Goal: Task Accomplishment & Management: Use online tool/utility

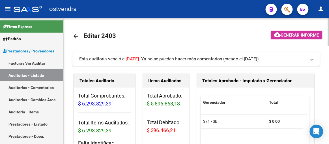
click at [329, 121] on div at bounding box center [328, 81] width 1 height 126
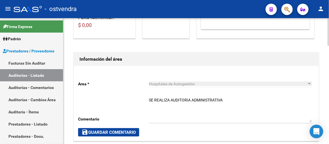
click at [329, 121] on div at bounding box center [328, 81] width 1 height 126
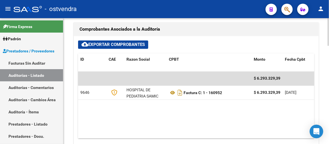
click at [329, 121] on div at bounding box center [328, 81] width 1 height 126
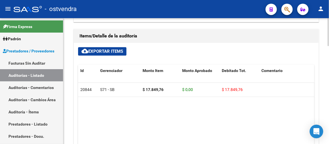
click at [329, 104] on div at bounding box center [328, 115] width 1 height 28
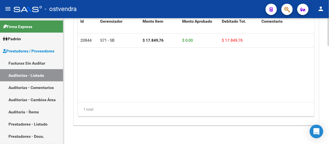
click at [328, 115] on div at bounding box center [328, 125] width 1 height 28
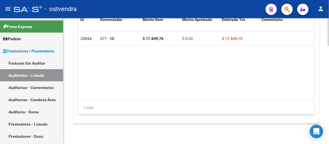
click at [328, 55] on div at bounding box center [328, 81] width 1 height 126
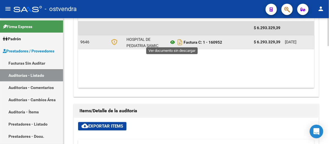
click at [173, 41] on icon at bounding box center [172, 42] width 7 height 7
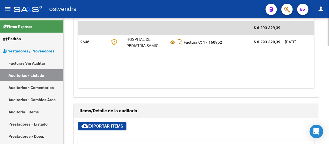
click at [329, 25] on div at bounding box center [328, 81] width 1 height 126
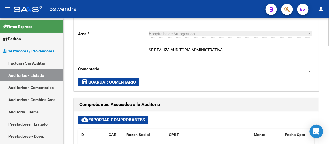
click at [329, 25] on div at bounding box center [328, 81] width 1 height 126
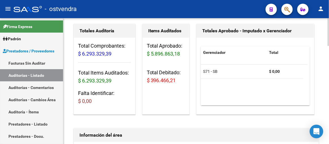
scroll to position [0, 0]
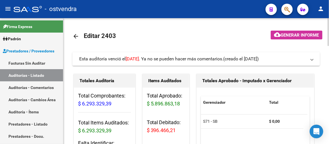
click at [329, 25] on div at bounding box center [328, 81] width 1 height 126
click at [329, 25] on div at bounding box center [328, 32] width 1 height 28
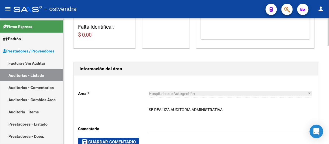
click at [329, 103] on div at bounding box center [328, 81] width 1 height 126
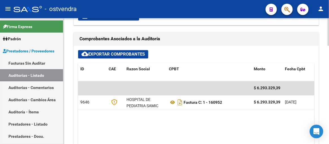
click at [329, 103] on div at bounding box center [328, 81] width 1 height 126
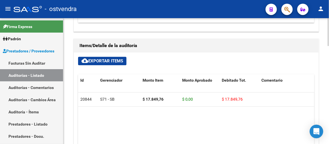
click at [329, 80] on div at bounding box center [328, 81] width 1 height 126
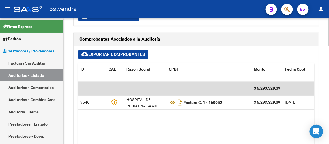
click at [329, 80] on div at bounding box center [328, 85] width 1 height 28
click at [329, 28] on div at bounding box center [328, 81] width 1 height 126
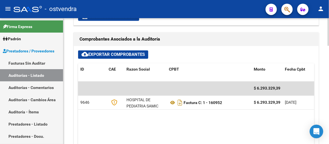
click at [329, 28] on div at bounding box center [328, 81] width 1 height 126
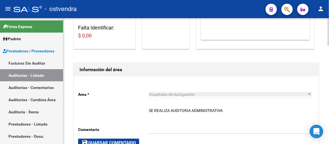
click at [329, 28] on div at bounding box center [328, 81] width 1 height 126
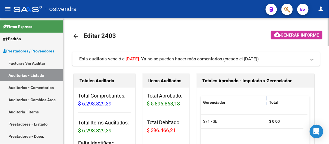
click at [329, 28] on div at bounding box center [328, 32] width 1 height 28
click at [329, 98] on div at bounding box center [328, 81] width 1 height 126
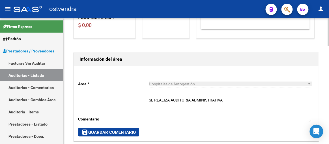
click at [329, 98] on div at bounding box center [328, 81] width 1 height 126
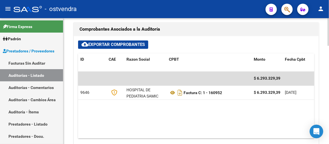
click at [329, 98] on div at bounding box center [328, 87] width 1 height 28
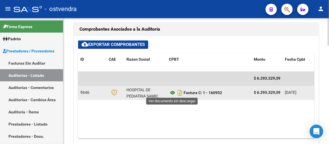
click at [173, 92] on icon at bounding box center [172, 92] width 7 height 7
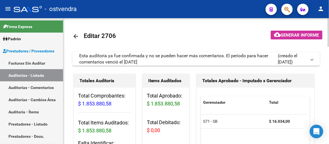
click at [329, 119] on div at bounding box center [328, 81] width 1 height 126
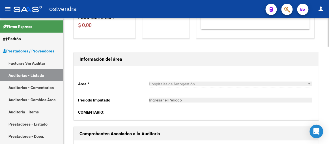
click at [329, 119] on div at bounding box center [328, 81] width 1 height 126
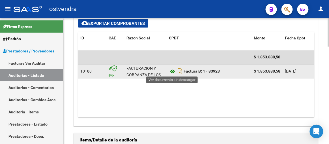
click at [172, 72] on icon at bounding box center [172, 71] width 7 height 7
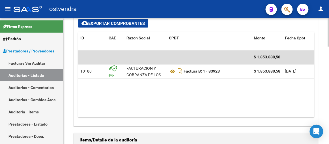
click at [329, 104] on div at bounding box center [328, 89] width 1 height 29
click at [329, 117] on div at bounding box center [328, 81] width 1 height 126
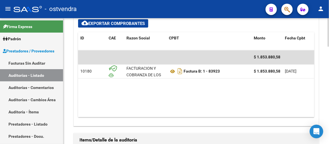
click at [329, 117] on div at bounding box center [328, 81] width 1 height 126
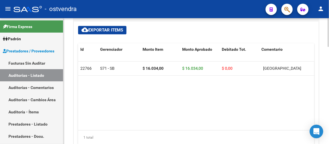
click at [329, 117] on div at bounding box center [328, 118] width 1 height 29
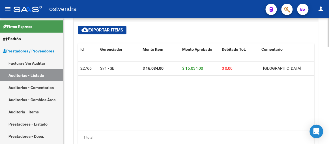
click at [329, 117] on div at bounding box center [328, 118] width 1 height 29
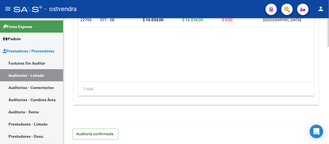
click at [163, 143] on html "menu - ostvendra person Firma Express Padrón Afiliados Empadronados Padrón Ágil…" at bounding box center [164, 72] width 329 height 144
click at [329, 58] on div at bounding box center [328, 81] width 1 height 126
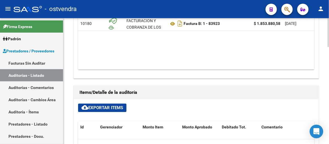
click at [329, 78] on div at bounding box center [328, 81] width 1 height 126
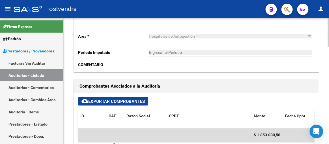
click at [329, 78] on div at bounding box center [328, 71] width 1 height 29
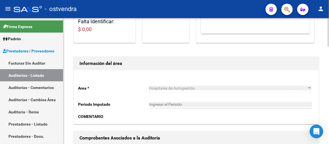
click at [328, 66] on div at bounding box center [328, 60] width 1 height 29
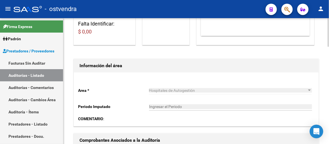
click at [329, 33] on div at bounding box center [328, 81] width 1 height 126
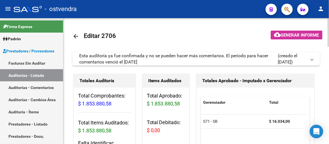
click at [329, 33] on div at bounding box center [328, 32] width 1 height 29
click at [77, 36] on mat-icon "arrow_back" at bounding box center [75, 36] width 7 height 7
click at [77, 38] on mat-icon "arrow_back" at bounding box center [75, 36] width 7 height 7
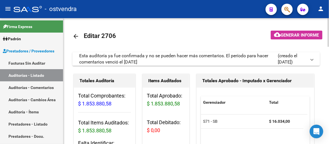
click at [77, 38] on mat-icon "arrow_back" at bounding box center [75, 36] width 7 height 7
click at [75, 36] on mat-icon "arrow_back" at bounding box center [75, 36] width 7 height 7
click at [76, 36] on mat-icon "arrow_back" at bounding box center [75, 36] width 7 height 7
click at [176, 0] on html "menu - ostvendra person Firma Express Padrón Afiliados Empadronados Padrón Ágil…" at bounding box center [164, 72] width 329 height 144
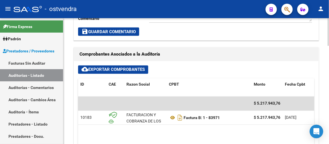
scroll to position [231, 0]
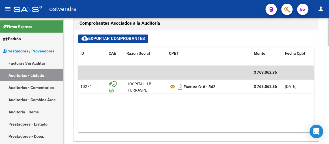
scroll to position [257, 0]
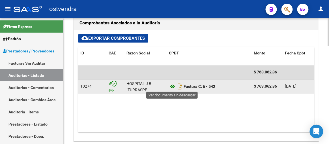
click at [173, 86] on icon at bounding box center [172, 86] width 7 height 7
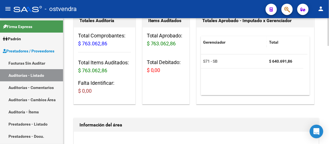
scroll to position [0, 0]
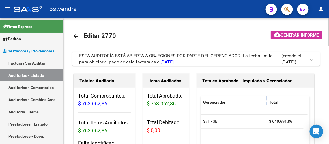
click at [161, 58] on span "ESTA AUDITORÍA ESTÁ ABIERTA A OBJECIONES POR PARTE DEL GERENCIADOR. La fecha lí…" at bounding box center [175, 59] width 193 height 12
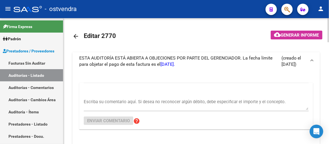
click at [156, 62] on span "ESTA AUDITORÍA ESTÁ ABIERTA A OBJECIONES POR PARTE DEL GERENCIADOR. La fecha lí…" at bounding box center [175, 61] width 193 height 12
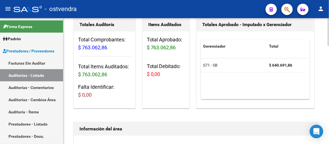
scroll to position [51, 0]
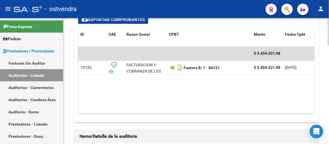
scroll to position [283, 0]
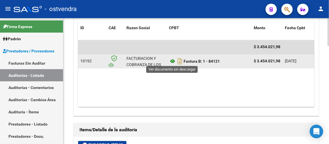
click at [171, 61] on icon at bounding box center [172, 61] width 7 height 7
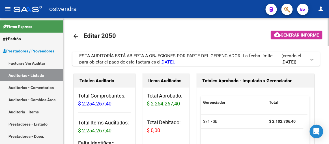
click at [152, 55] on span "ESTA AUDITORÍA ESTÁ ABIERTA A OBJECIONES POR PARTE DEL GERENCIADOR. La fecha lí…" at bounding box center [175, 59] width 193 height 12
